Goal: Transaction & Acquisition: Subscribe to service/newsletter

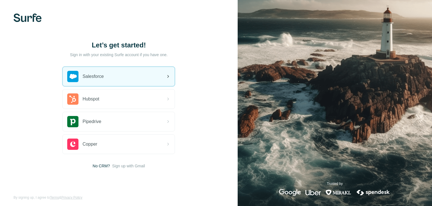
click at [141, 72] on div "Salesforce" at bounding box center [119, 76] width 112 height 19
click at [123, 82] on div "Salesforce" at bounding box center [119, 76] width 112 height 19
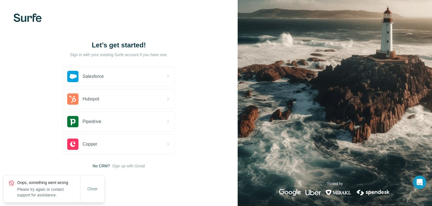
click at [97, 165] on span "No CRM?" at bounding box center [101, 166] width 17 height 6
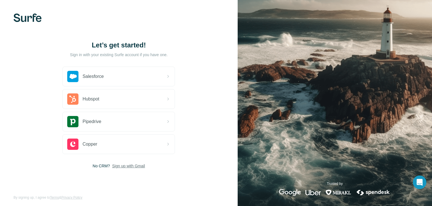
click at [123, 163] on span "Sign up with Gmail" at bounding box center [128, 166] width 33 height 6
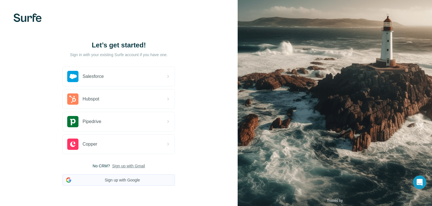
click at [124, 180] on button "Sign up with Google" at bounding box center [119, 179] width 113 height 11
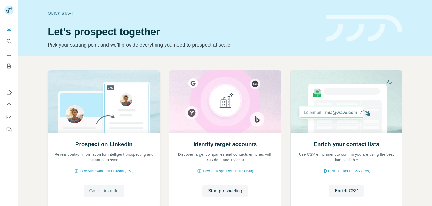
click at [106, 189] on span "Go to LinkedIn" at bounding box center [103, 190] width 29 height 7
